Goal: Task Accomplishment & Management: Manage account settings

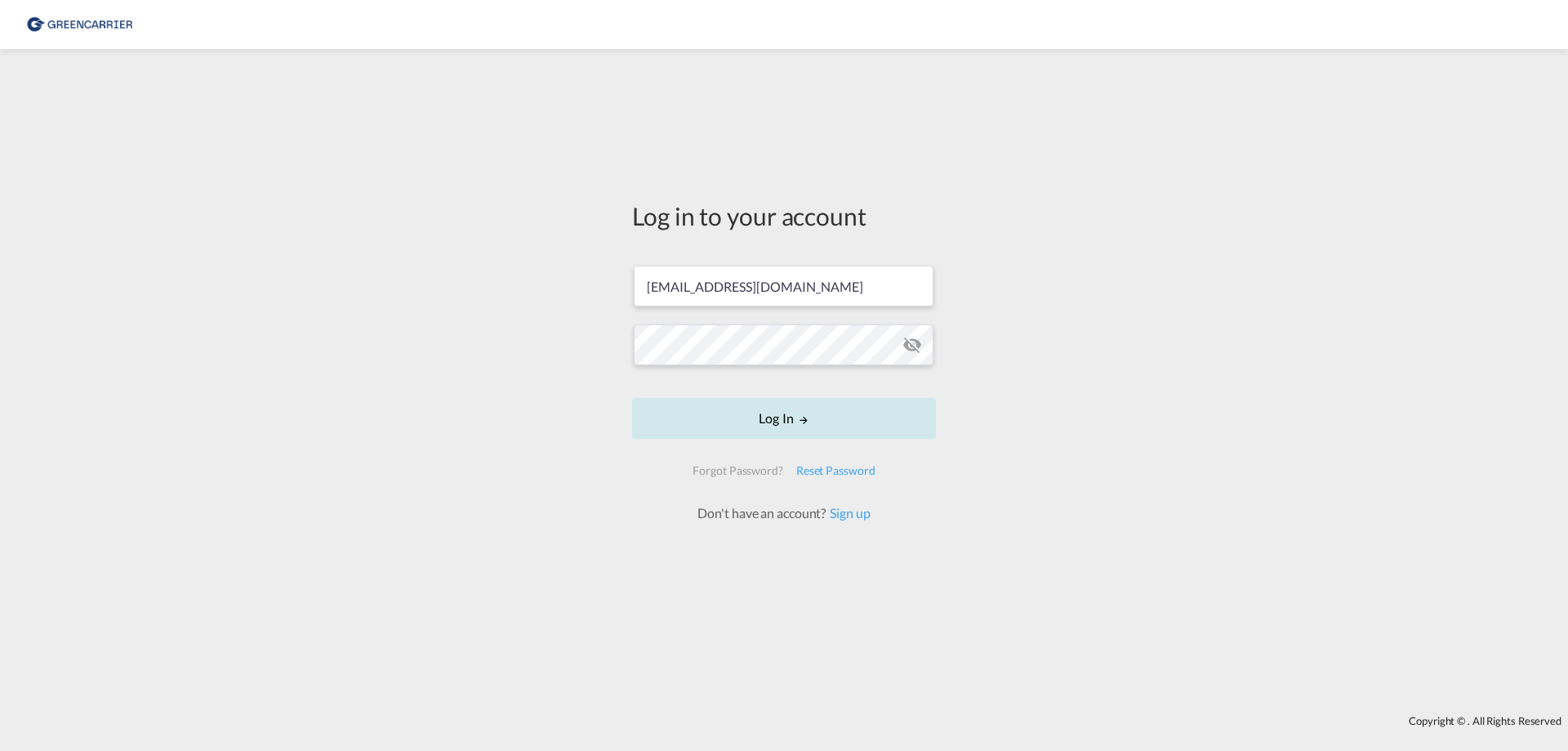
click at [759, 428] on button "Log In" at bounding box center [784, 418] width 304 height 40
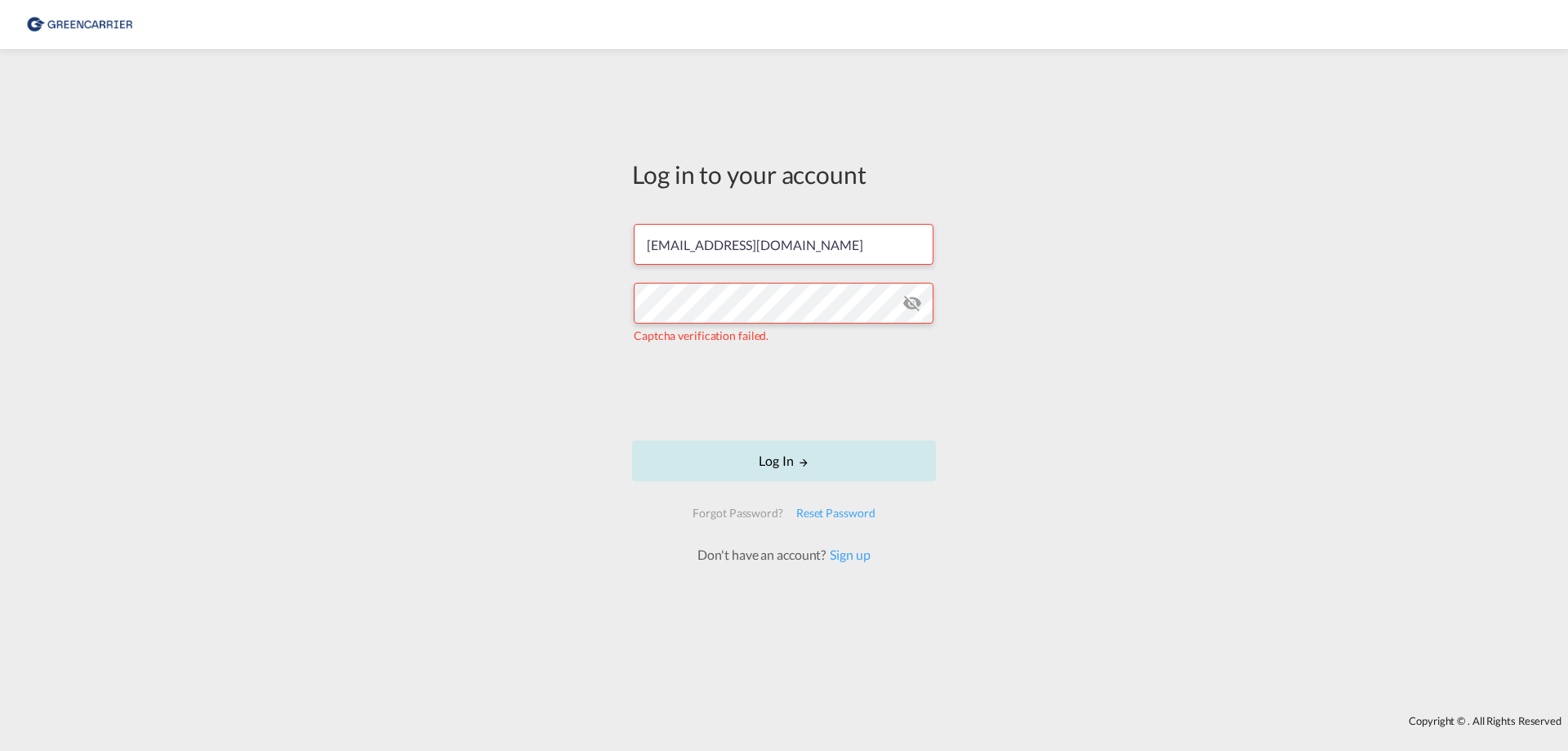
click at [786, 461] on button "Log In" at bounding box center [784, 460] width 304 height 40
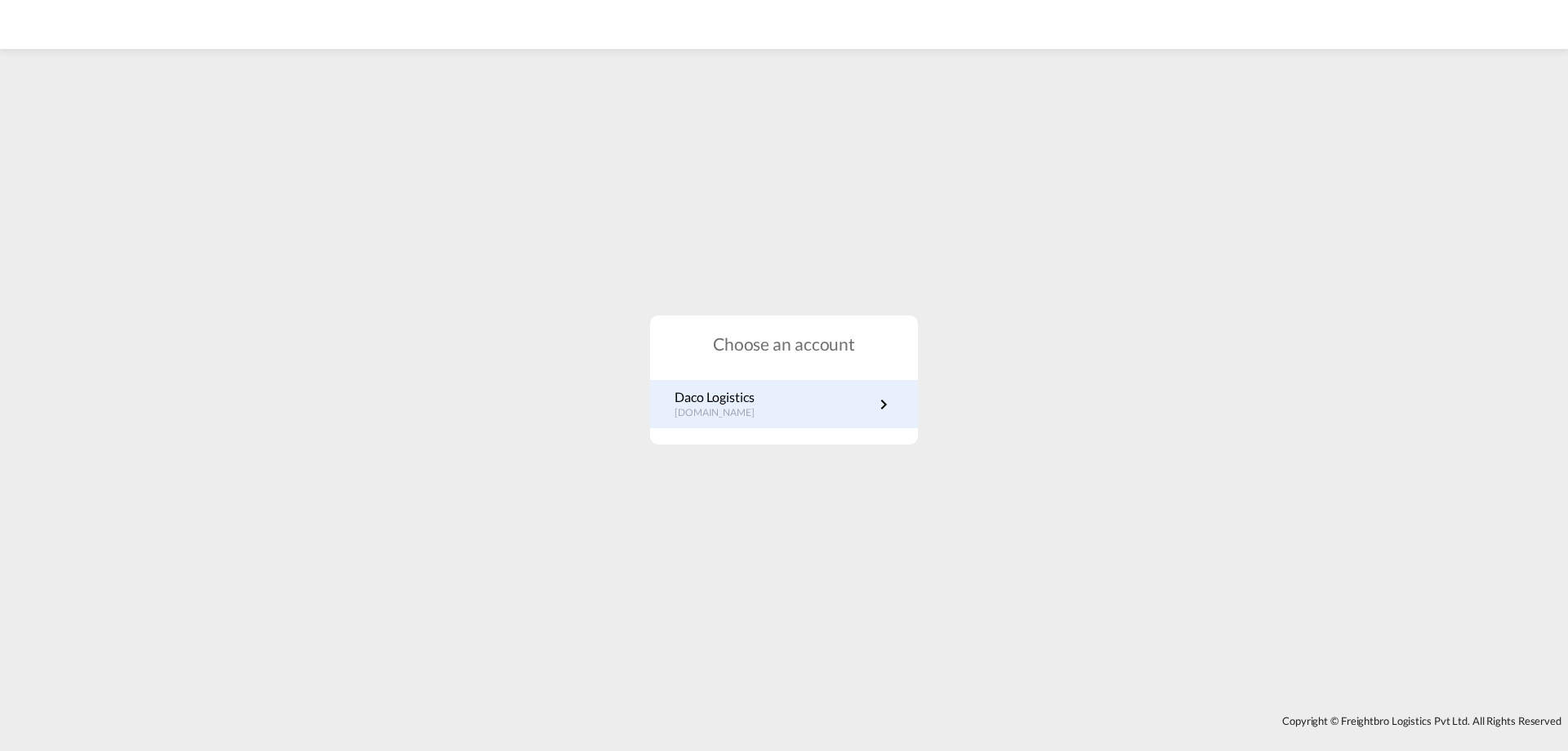
click at [883, 404] on md-icon "icon-chevron-right" at bounding box center [884, 404] width 20 height 20
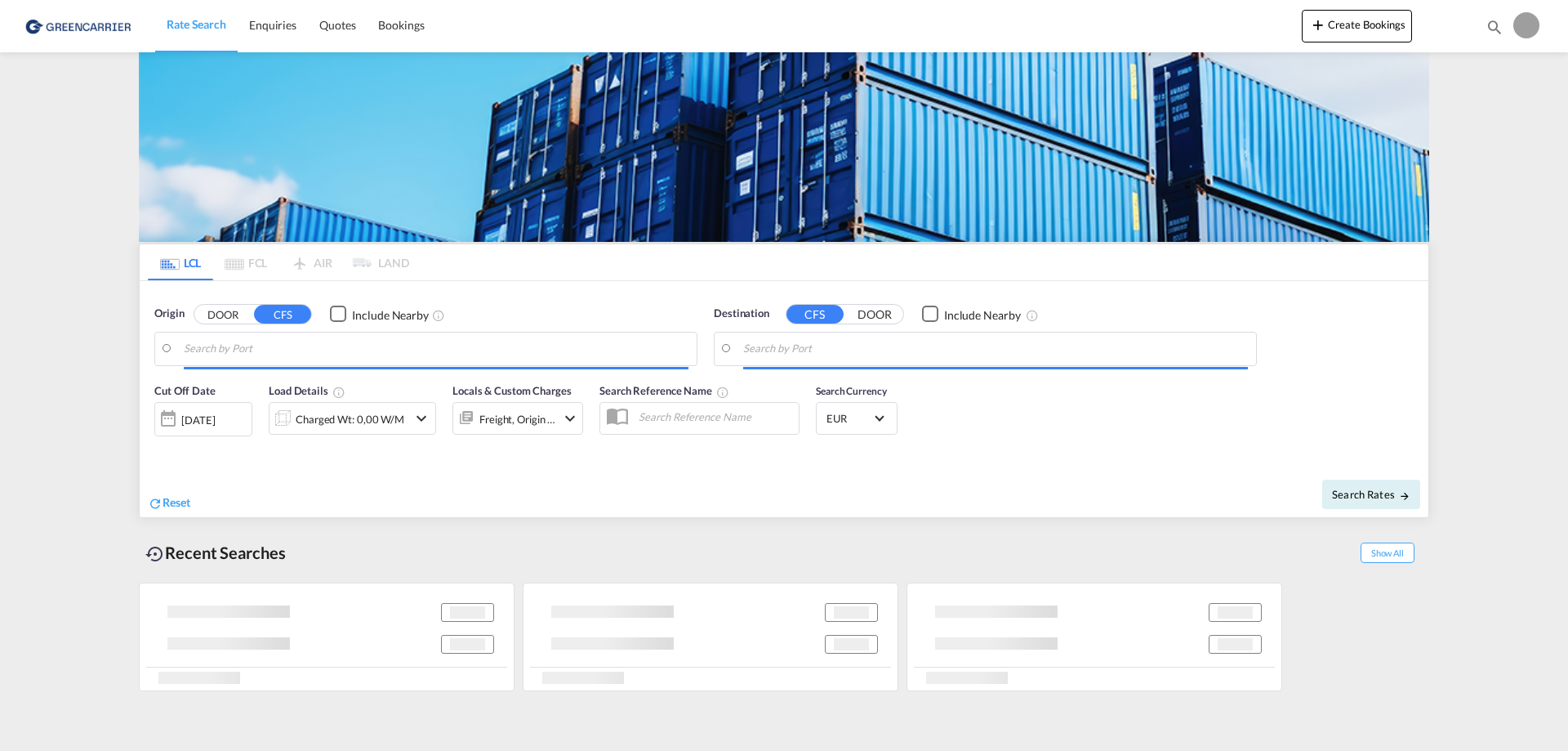
type input "DE-41468, [GEOGRAPHIC_DATA], [GEOGRAPHIC_DATA]"
type input "[GEOGRAPHIC_DATA], [GEOGRAPHIC_DATA], [GEOGRAPHIC_DATA]"
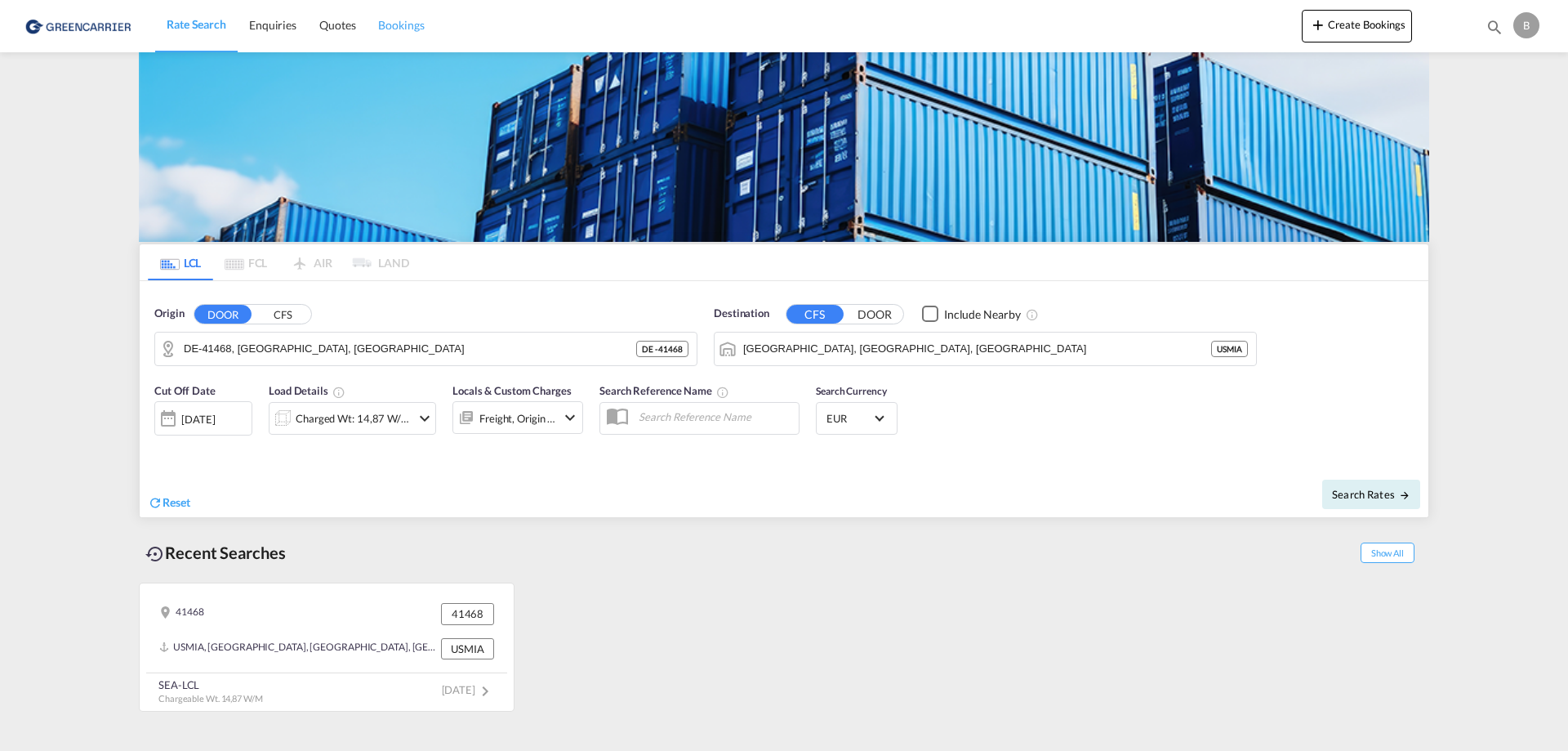
click at [393, 22] on span "Bookings" at bounding box center [400, 25] width 45 height 14
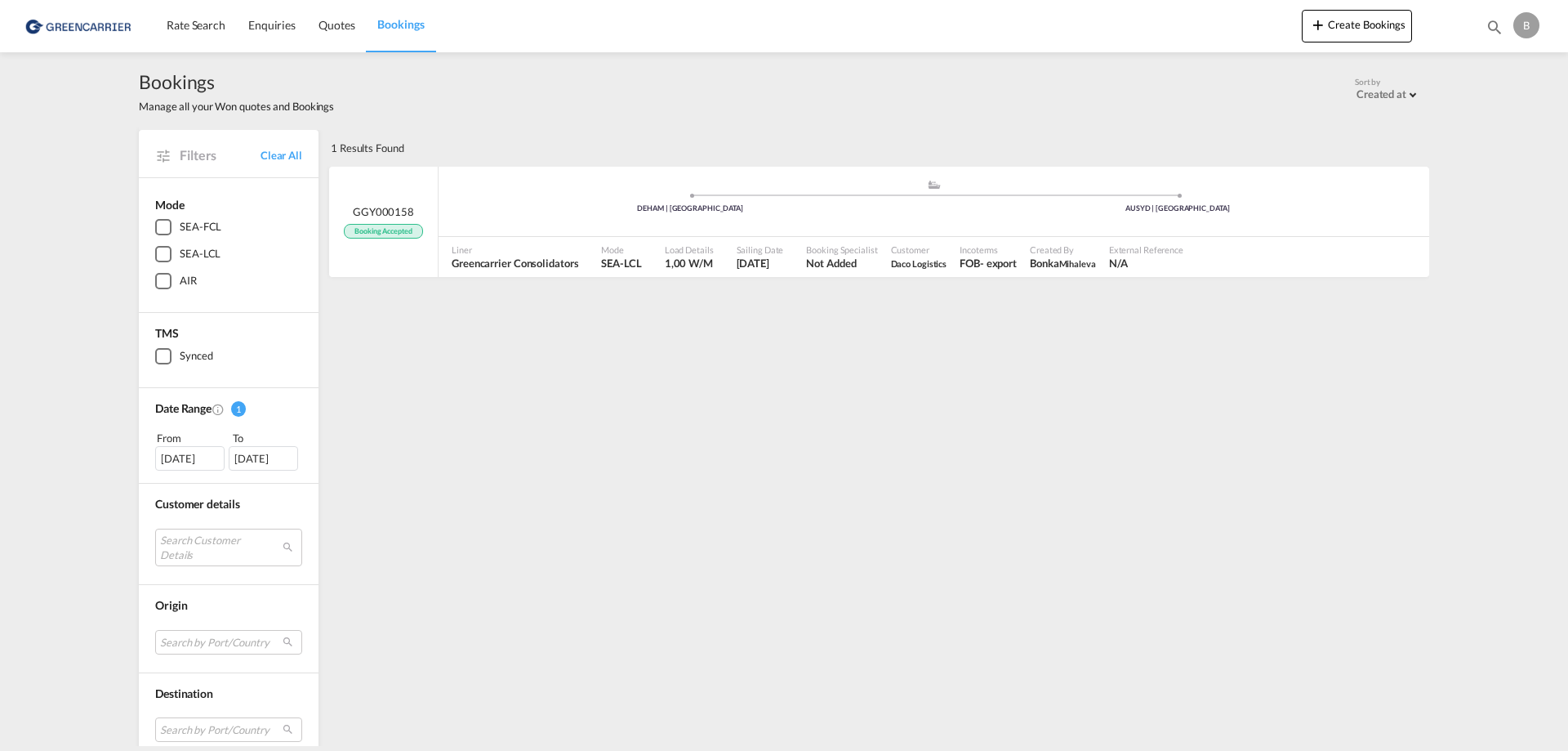
click at [206, 249] on div "SEA-LCL" at bounding box center [200, 254] width 40 height 17
click at [1368, 21] on button "Create Bookings" at bounding box center [1358, 26] width 111 height 33
